Goal: Task Accomplishment & Management: Use online tool/utility

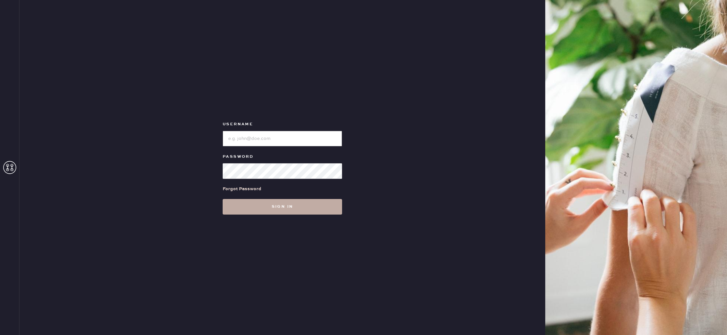
type input "reformationponce"
click at [318, 204] on button "Sign in" at bounding box center [282, 207] width 119 height 16
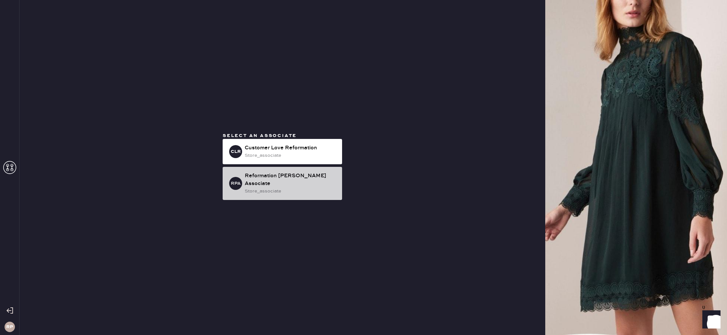
click at [306, 188] on div "store_associate" at bounding box center [291, 191] width 92 height 7
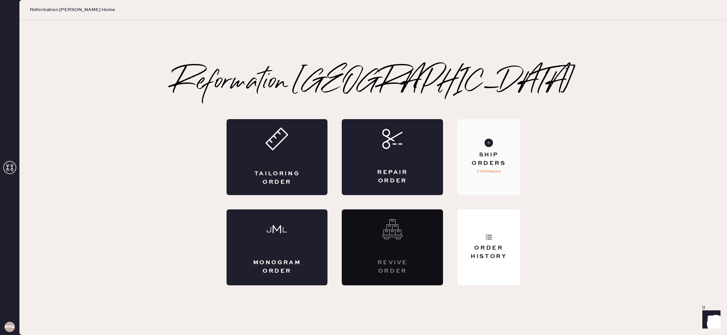
click at [480, 150] on div "Ship Orders 2 Unshipped" at bounding box center [488, 157] width 63 height 76
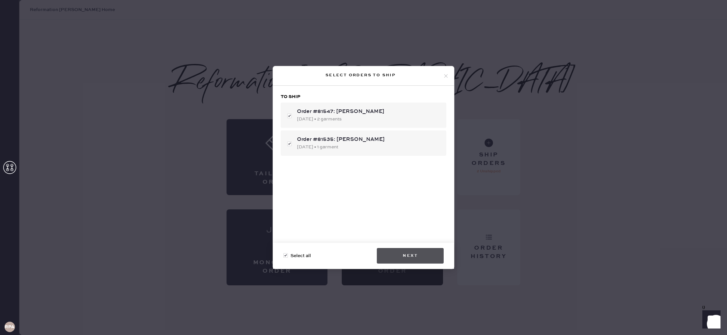
click at [403, 254] on button "Next" at bounding box center [410, 256] width 67 height 16
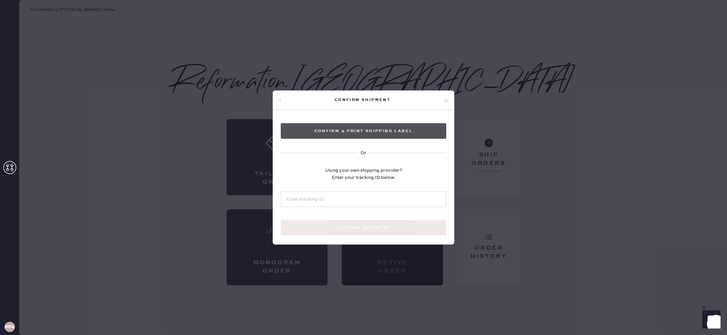
click at [390, 131] on button "Confirm & Print shipping label" at bounding box center [364, 131] width 166 height 16
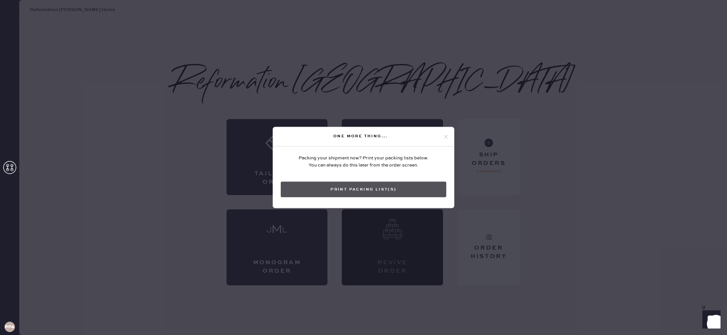
click at [402, 193] on button "Print Packing List(s)" at bounding box center [364, 190] width 166 height 16
